Goal: Transaction & Acquisition: Purchase product/service

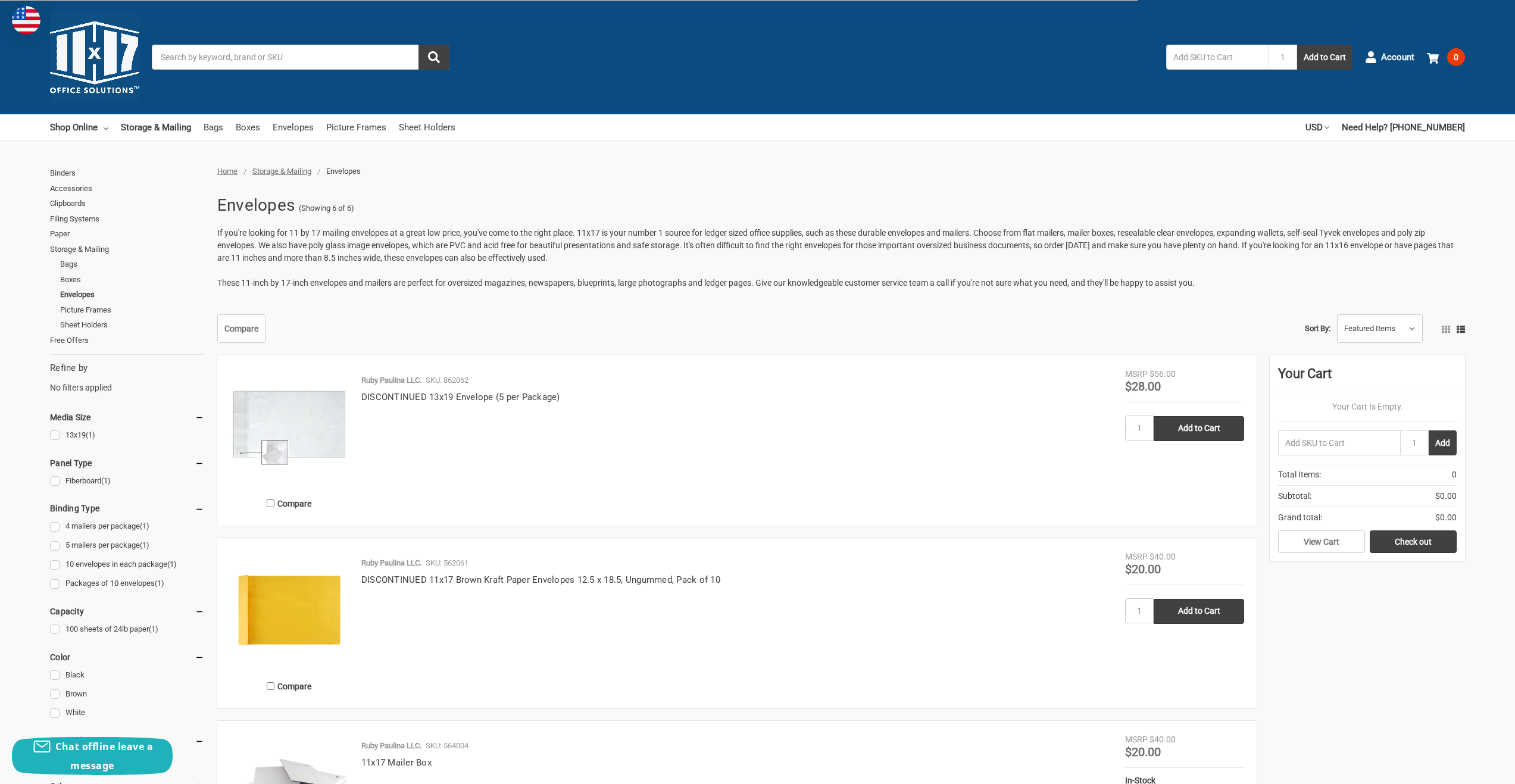
scroll to position [25, 0]
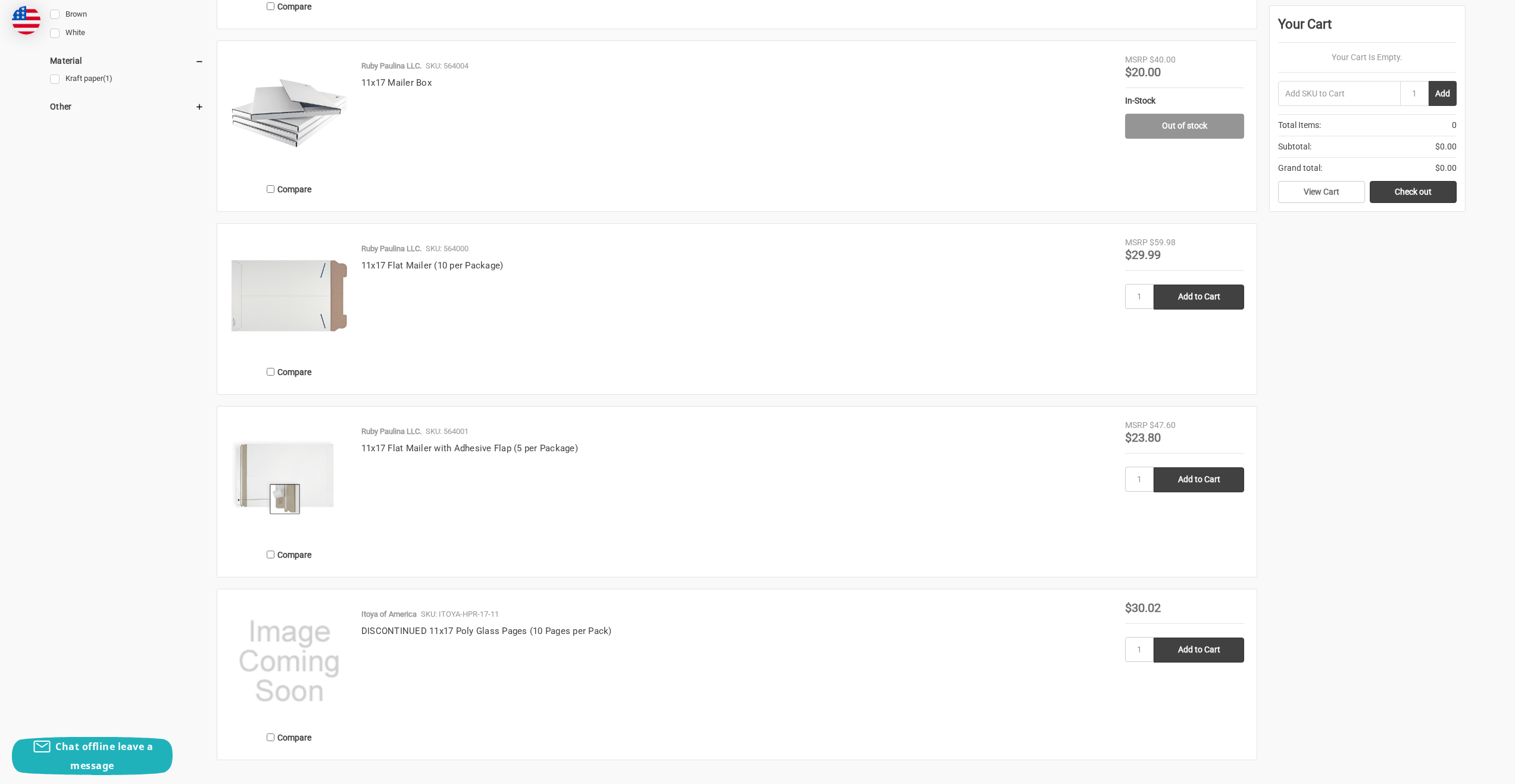
scroll to position [643, 0]
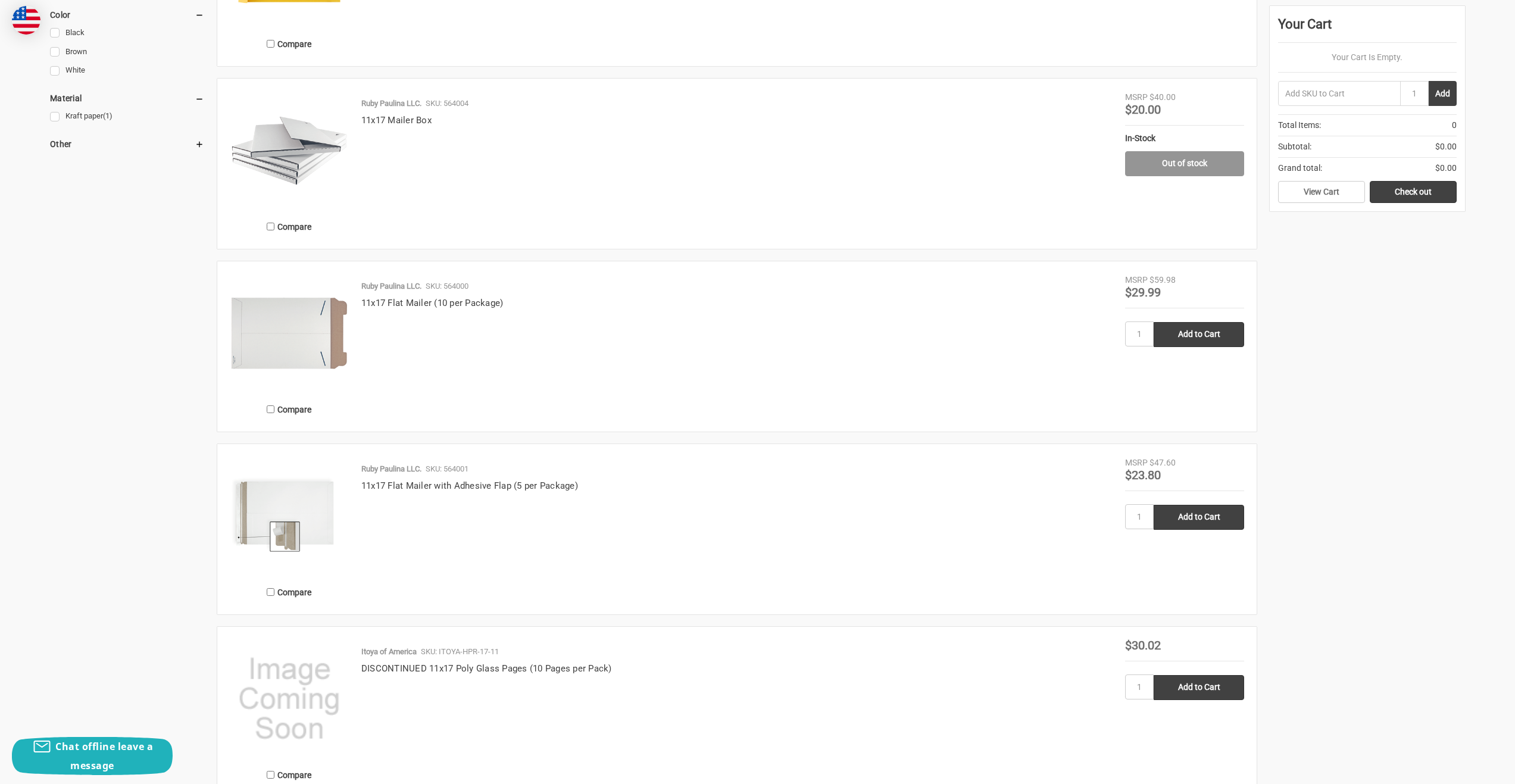
click at [305, 505] on img at bounding box center [289, 516] width 119 height 119
